Goal: Information Seeking & Learning: Learn about a topic

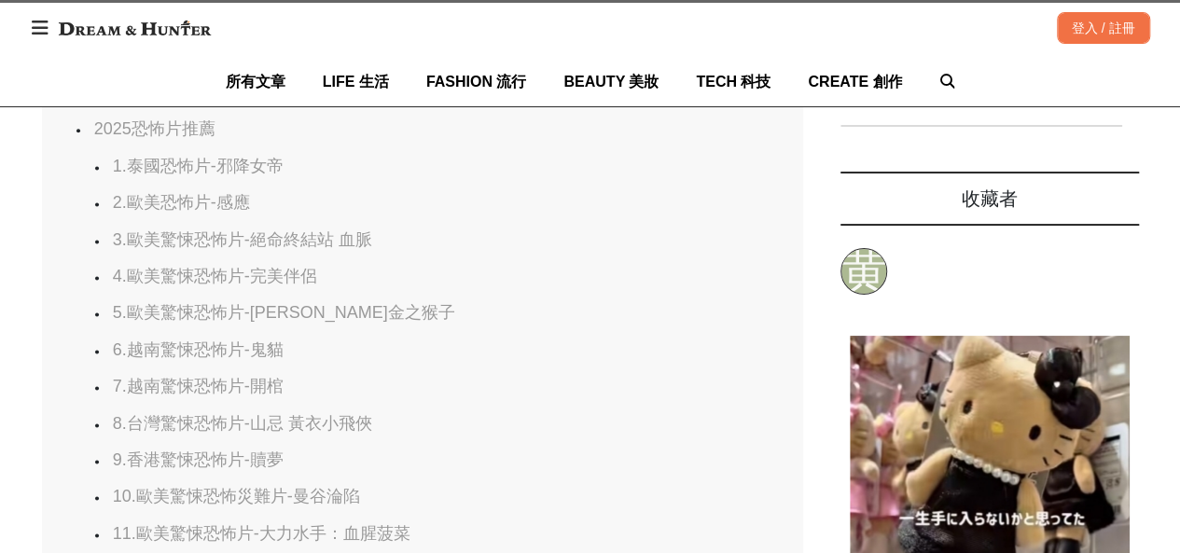
scroll to position [1328, 0]
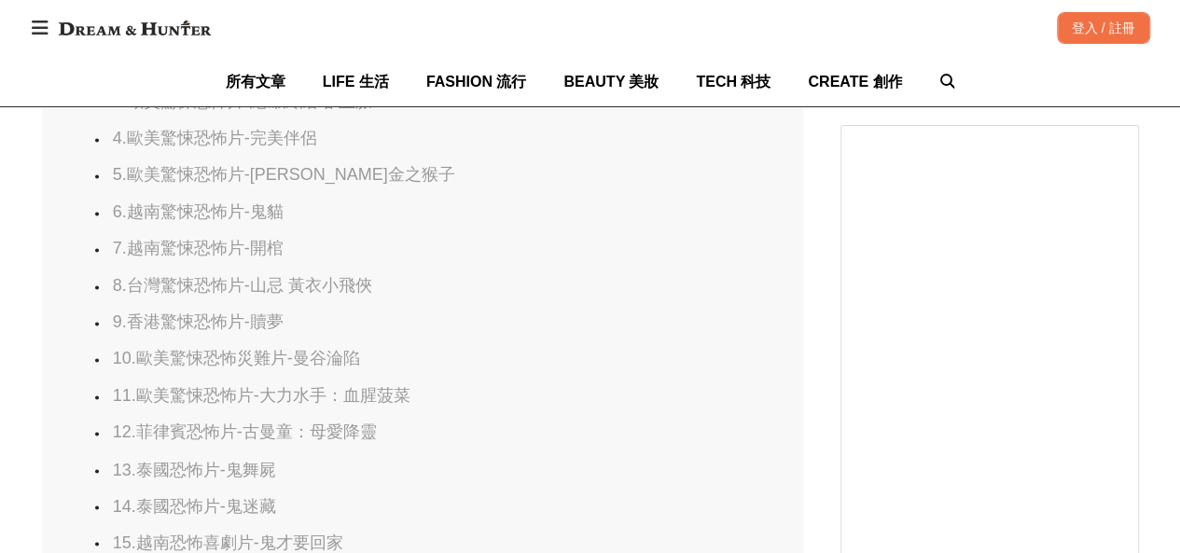
click at [269, 257] on link "7.越南驚悚恐怖片-開棺" at bounding box center [198, 248] width 171 height 19
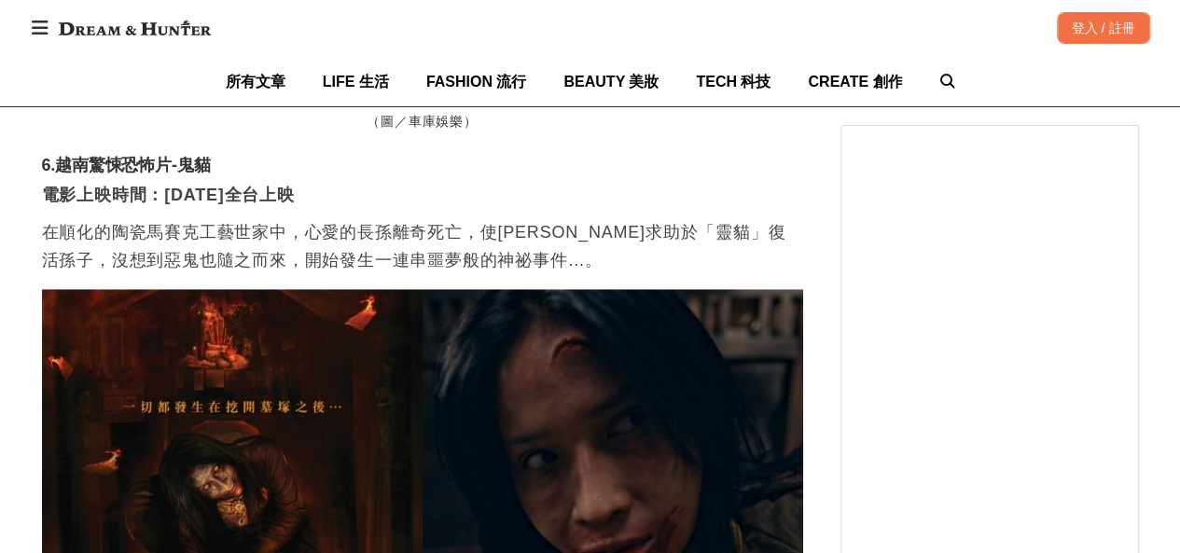
scroll to position [0, 761]
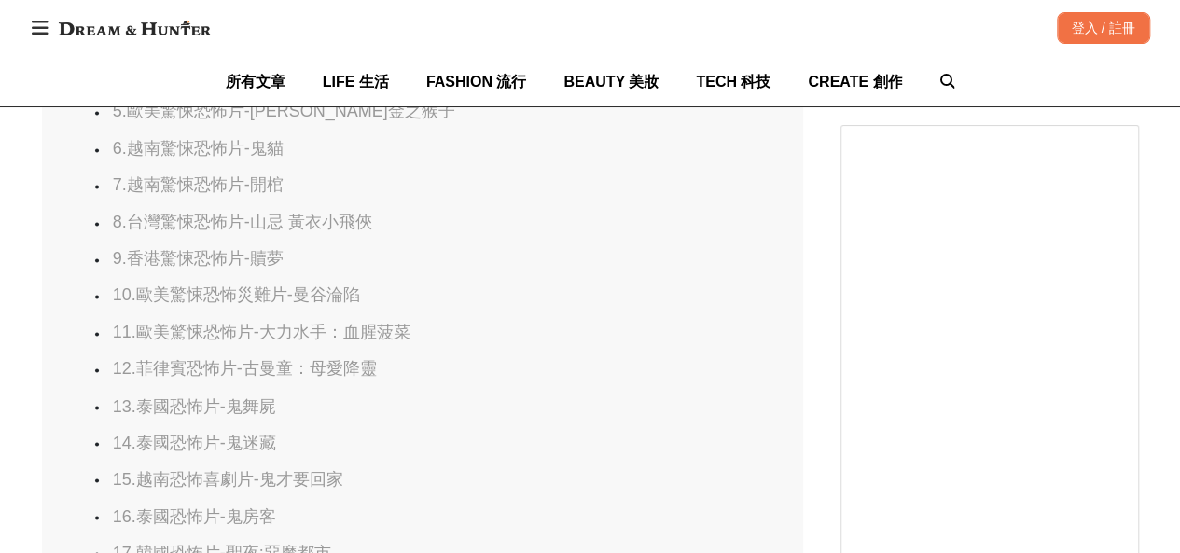
scroll to position [1421, 0]
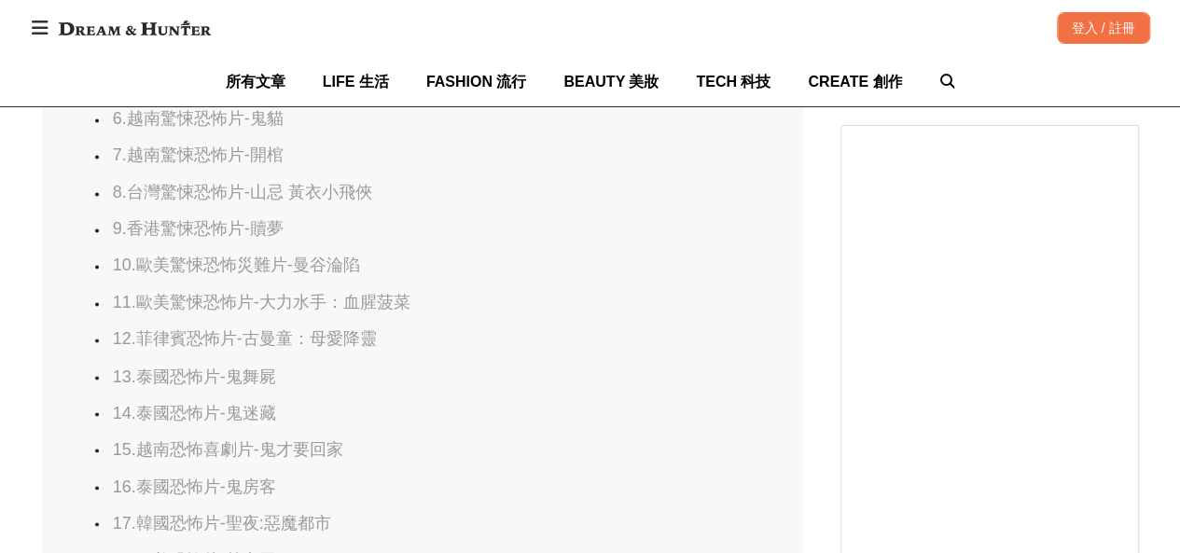
click at [353, 348] on link "12.菲律賓恐怖片-古曼童：母愛降靈" at bounding box center [245, 338] width 264 height 19
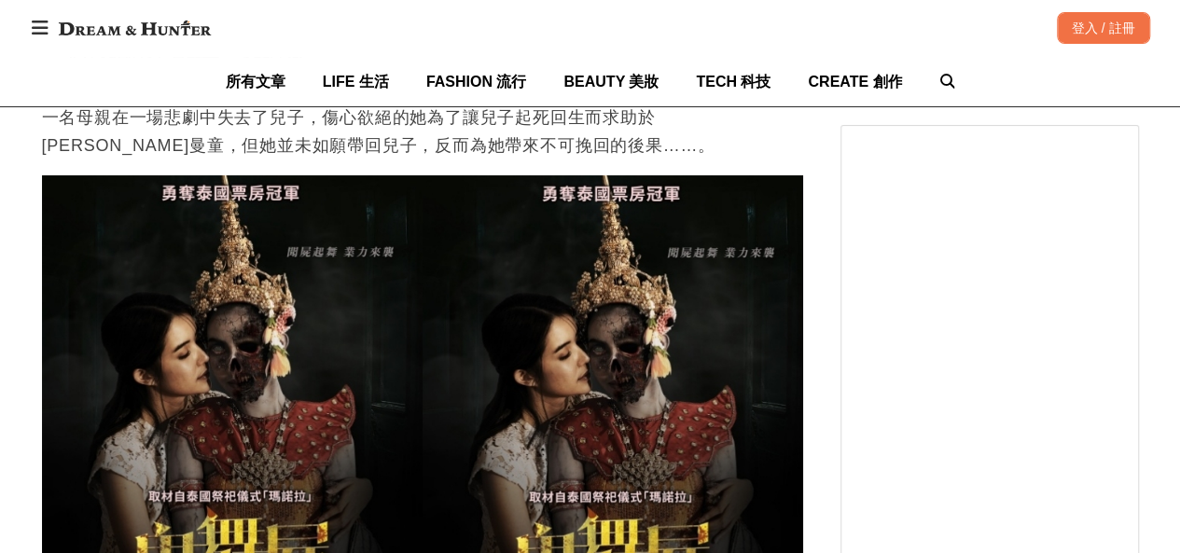
scroll to position [0, 3044]
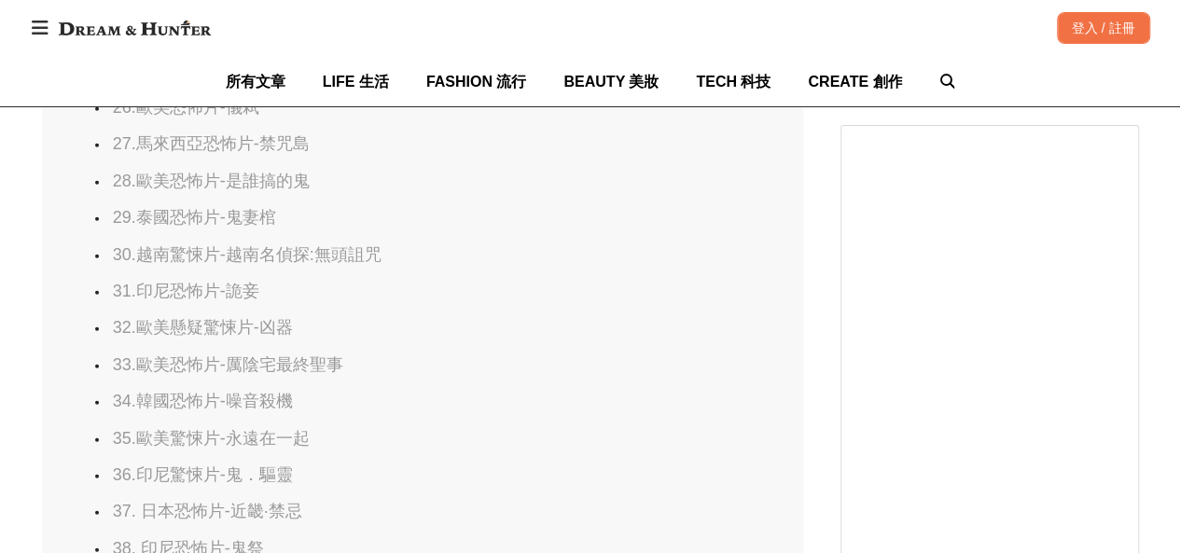
scroll to position [0, 2101]
click at [326, 264] on link "30.越南驚悚片-越南名偵探:無頭詛咒" at bounding box center [247, 254] width 269 height 19
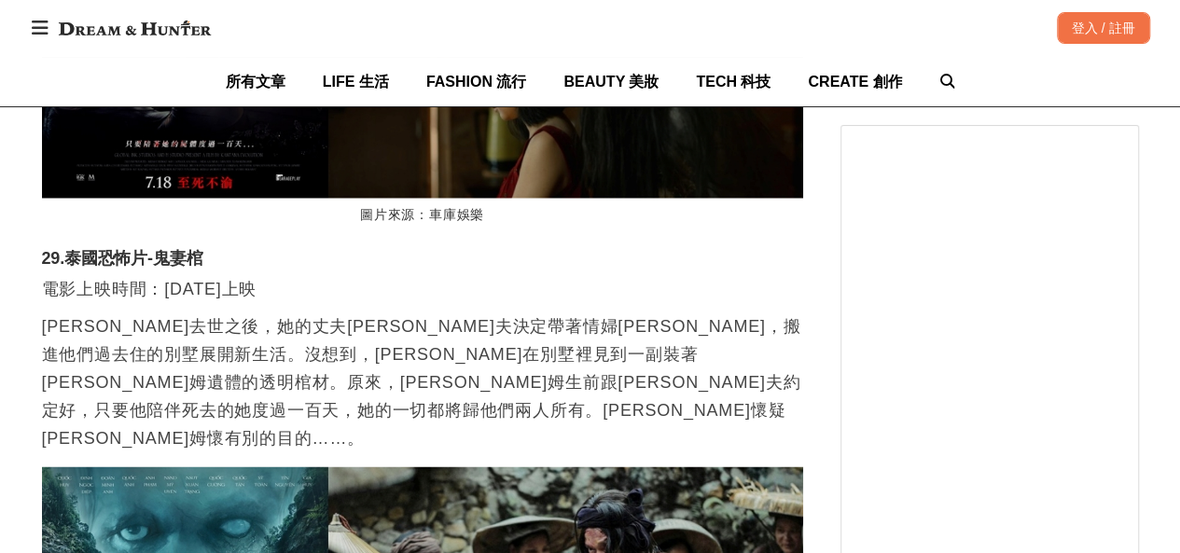
scroll to position [0, 3044]
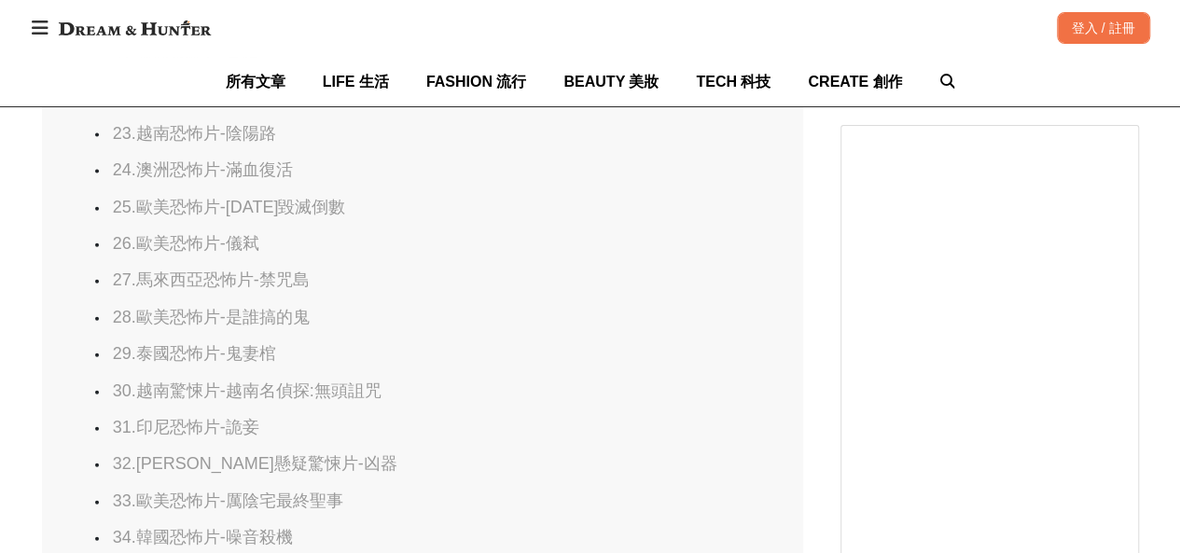
scroll to position [2145, 0]
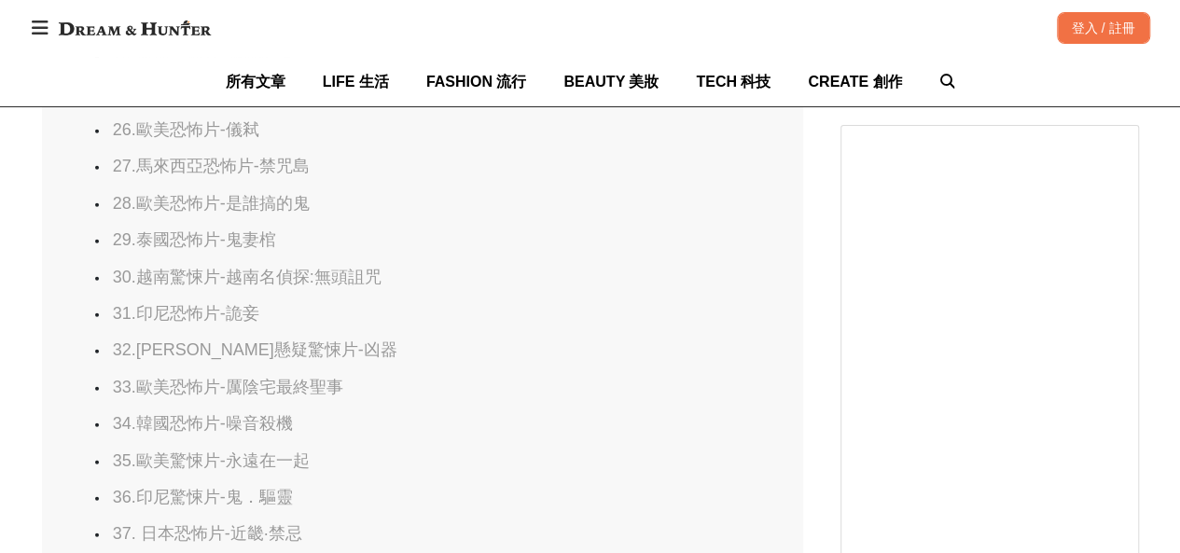
click at [282, 359] on link "32.歐美懸疑驚悚片-凶器" at bounding box center [255, 349] width 284 height 19
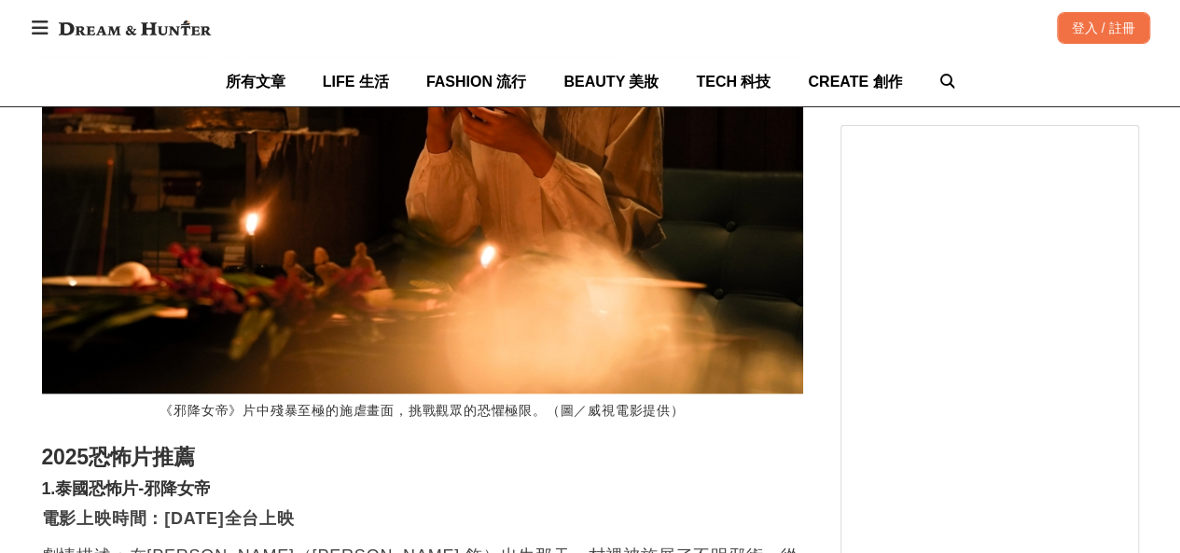
scroll to position [0, 1522]
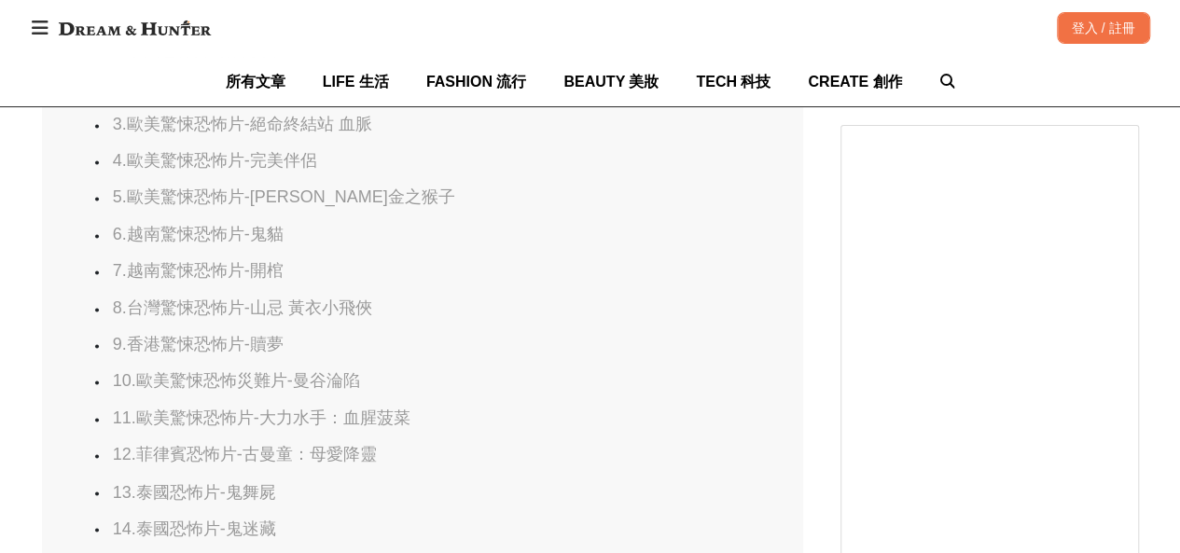
scroll to position [0, 47]
